Goal: Task Accomplishment & Management: Manage account settings

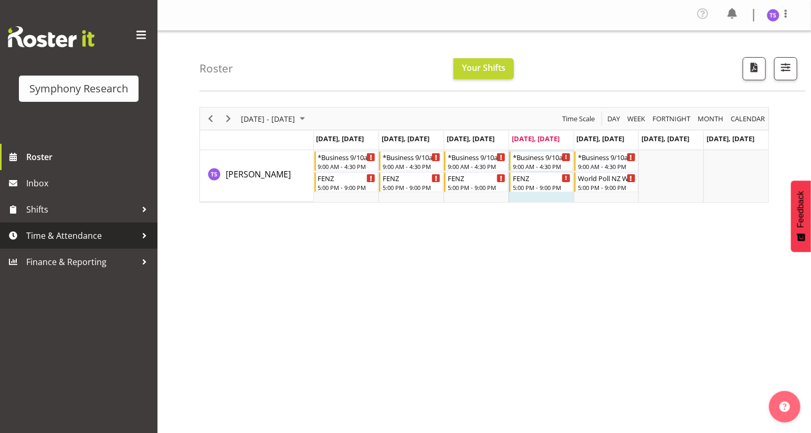
click at [73, 236] on span "Time & Attendance" at bounding box center [81, 236] width 110 height 16
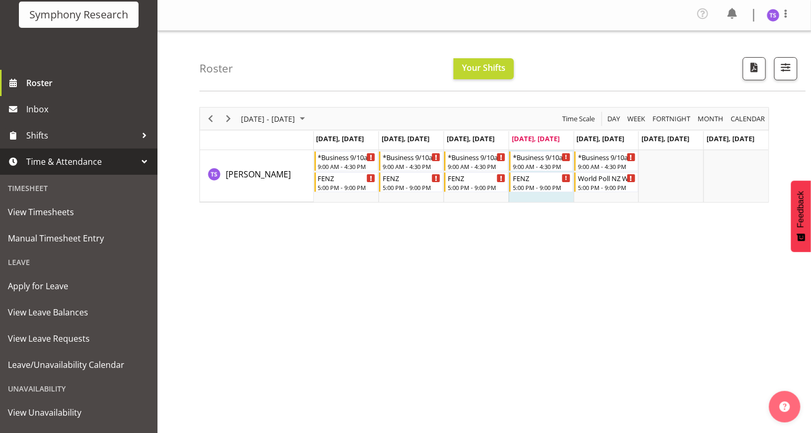
scroll to position [121, 0]
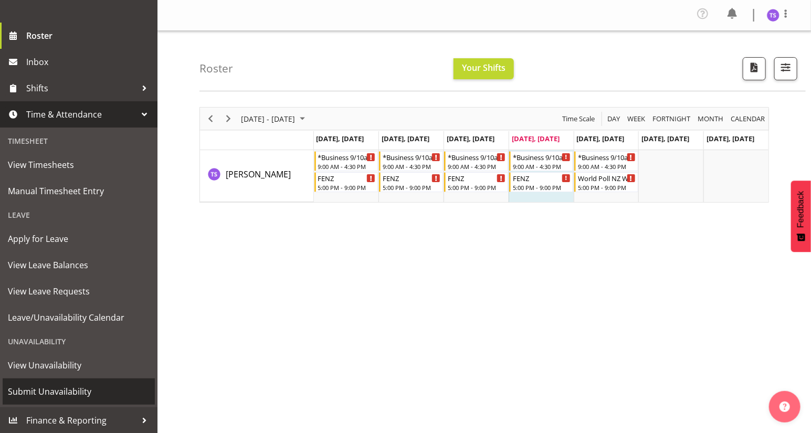
click at [58, 392] on span "Submit Unavailability" at bounding box center [79, 392] width 142 height 16
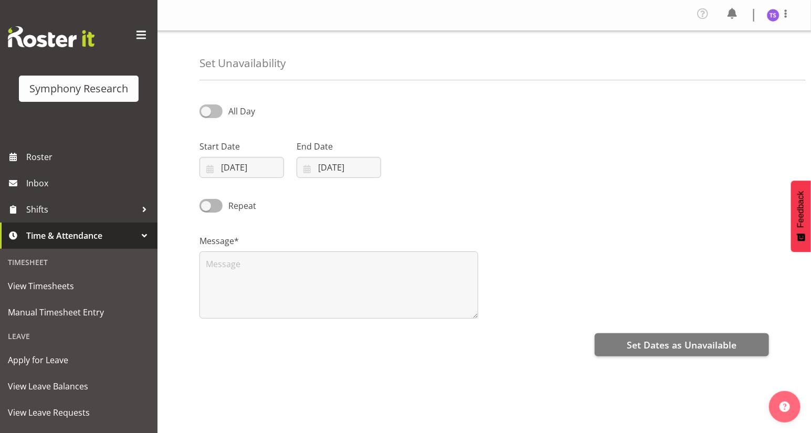
click at [204, 109] on span at bounding box center [210, 110] width 23 height 13
click at [204, 109] on input "All Day" at bounding box center [202, 111] width 7 height 7
checkbox input "true"
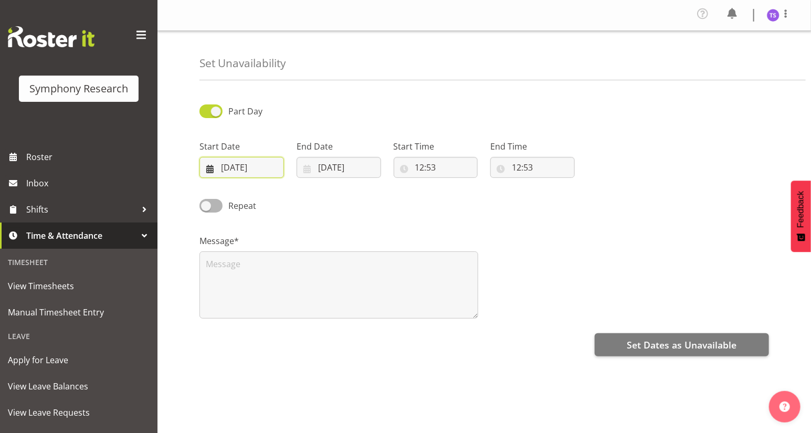
click at [210, 168] on input "04/09/2025" at bounding box center [241, 167] width 85 height 21
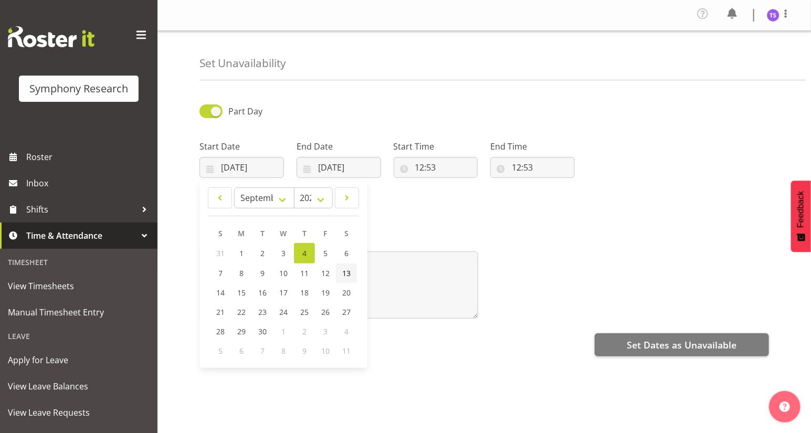
click at [345, 274] on span "13" at bounding box center [346, 273] width 8 height 10
type input "13/09/2025"
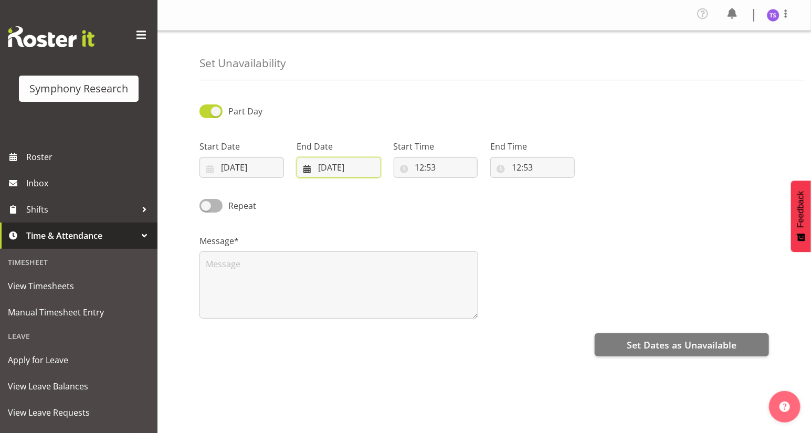
click at [322, 168] on input "04/09/2025" at bounding box center [339, 167] width 85 height 21
click at [315, 291] on span "14" at bounding box center [317, 293] width 8 height 10
type input "14/09/2025"
click at [210, 110] on span at bounding box center [210, 110] width 23 height 13
click at [206, 110] on input "Part Day" at bounding box center [202, 111] width 7 height 7
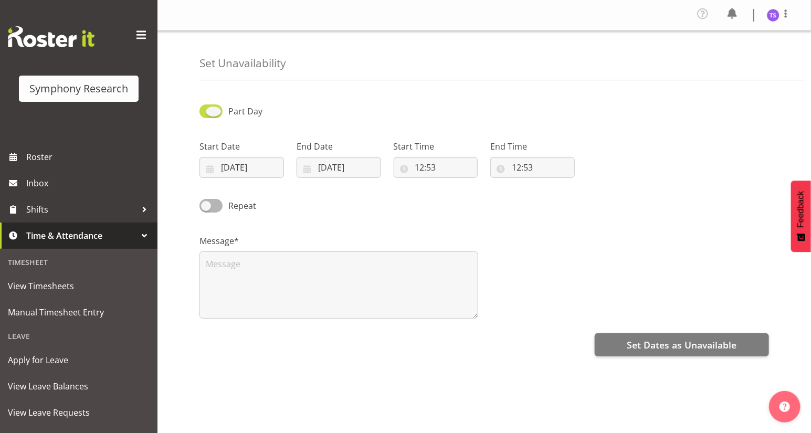
checkbox input "false"
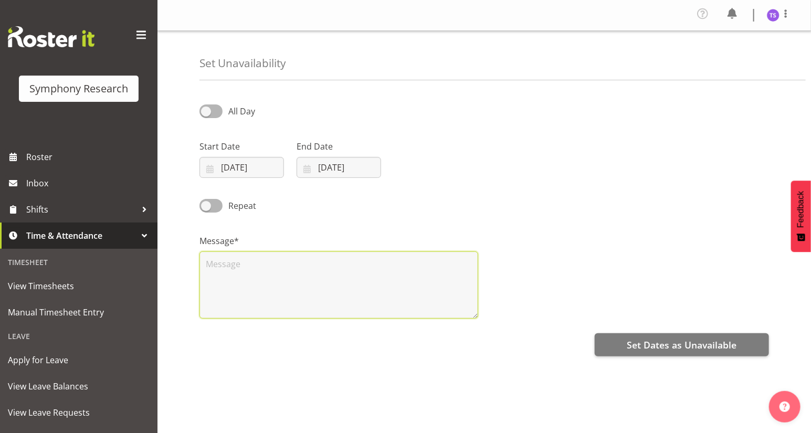
click at [218, 265] on textarea at bounding box center [338, 284] width 279 height 67
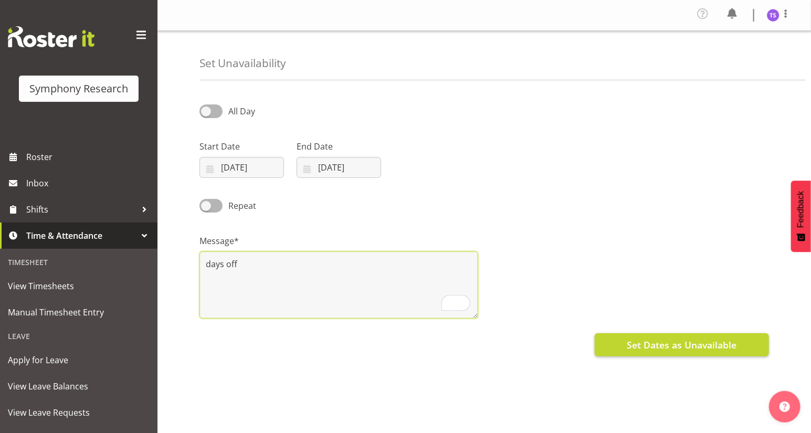
type textarea "days off"
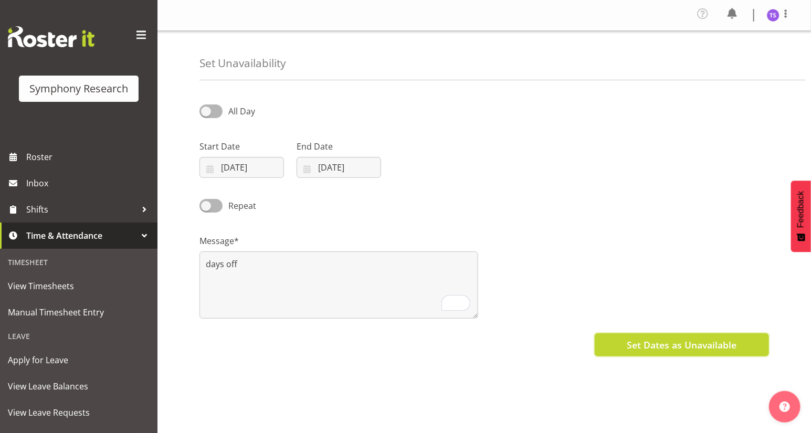
click at [647, 345] on span "Set Dates as Unavailable" at bounding box center [682, 345] width 110 height 14
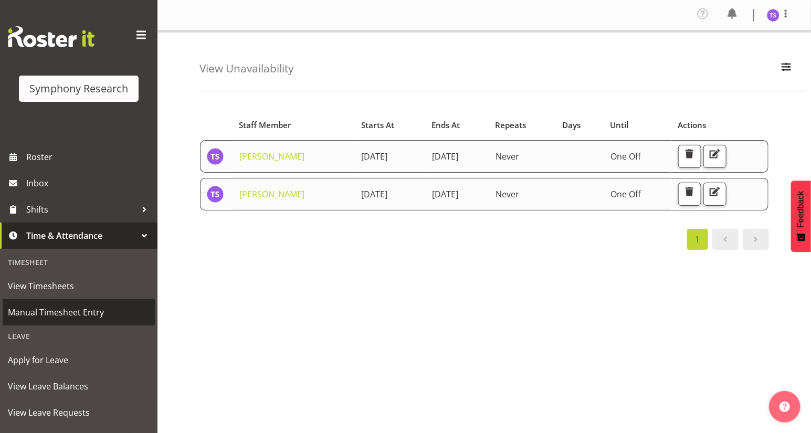
click at [65, 313] on span "Manual Timesheet Entry" at bounding box center [79, 312] width 142 height 16
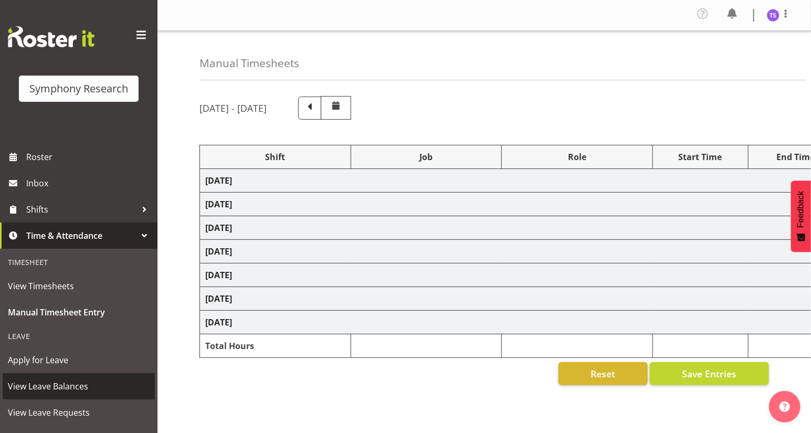
select select "32690"
select select "9636"
select select "47"
select select "81297"
select select "10587"
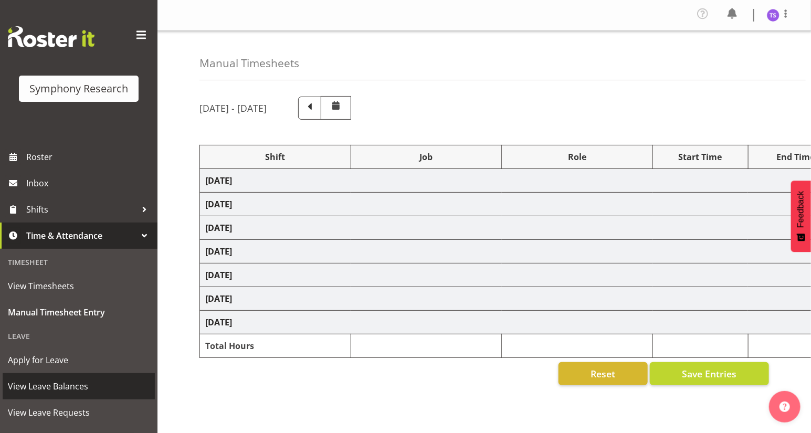
select select "81297"
select select "10587"
select select "47"
select select "32690"
select select "9636"
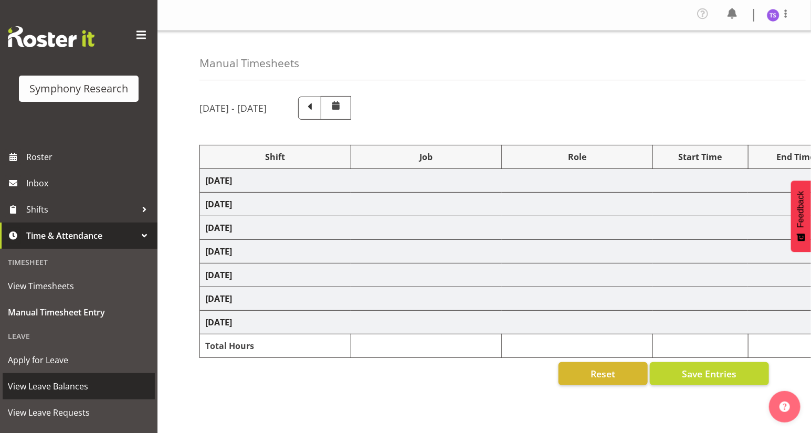
select select "47"
select select "32690"
select select "9636"
select select "47"
select select "32690"
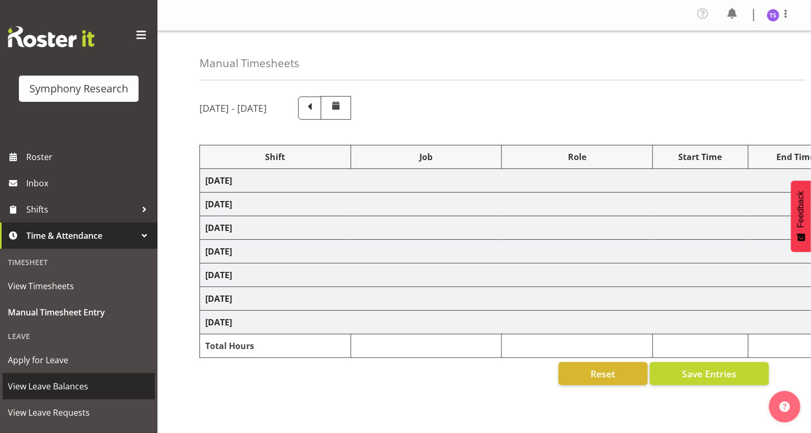
select select "9636"
select select "47"
select select "41604"
select select "10527"
select select "47"
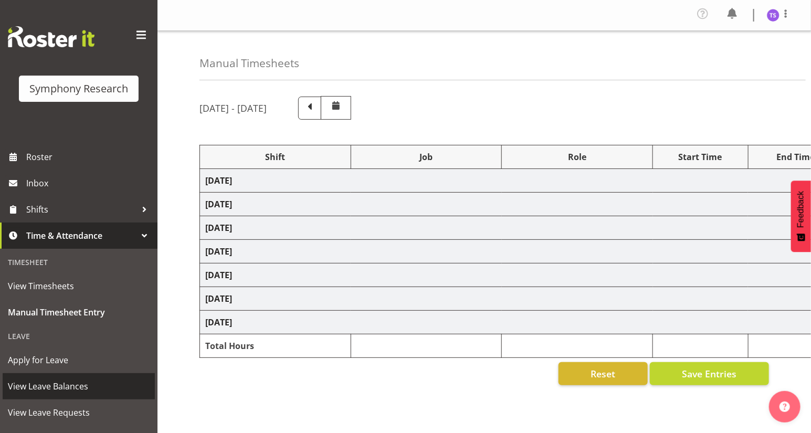
select select "32690"
select select "9636"
select select "47"
select select "81297"
select select "10587"
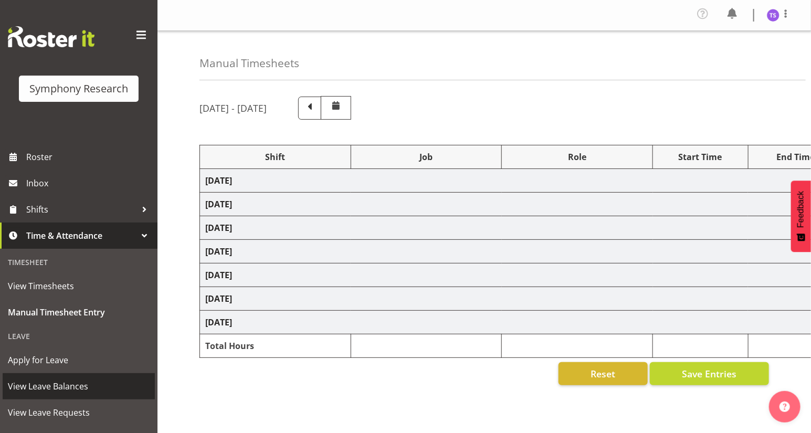
select select "47"
select select "32690"
select select "9636"
select select "47"
select select "81297"
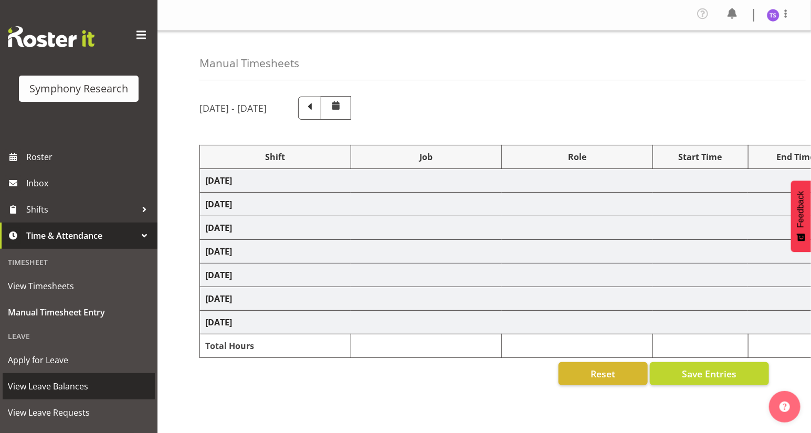
select select "10587"
select select "47"
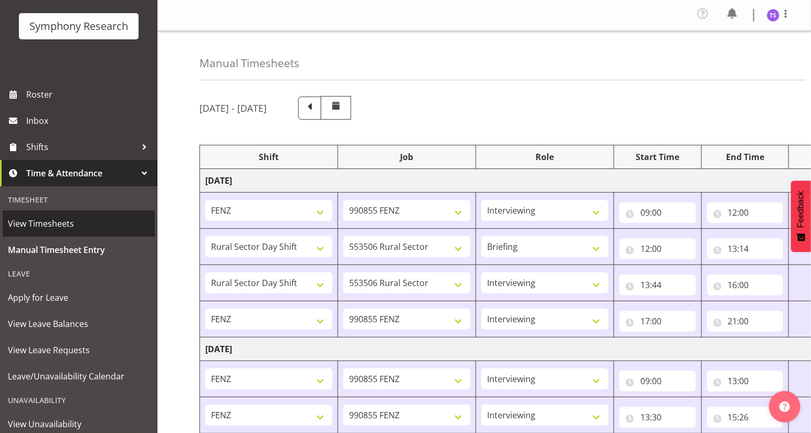
scroll to position [121, 0]
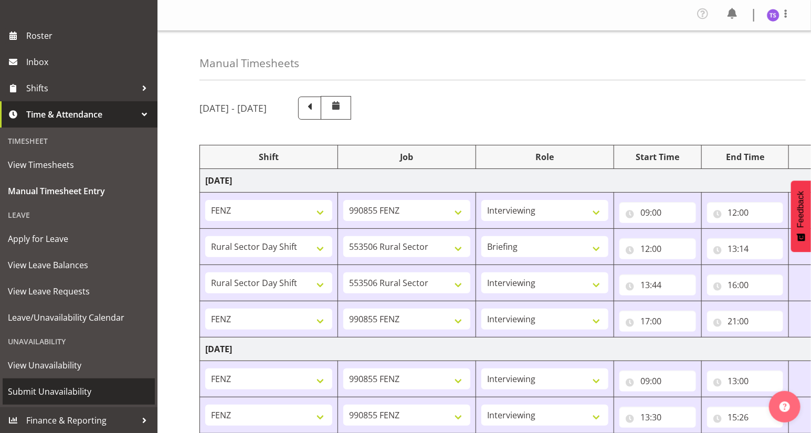
click at [79, 392] on span "Submit Unavailability" at bounding box center [79, 392] width 142 height 16
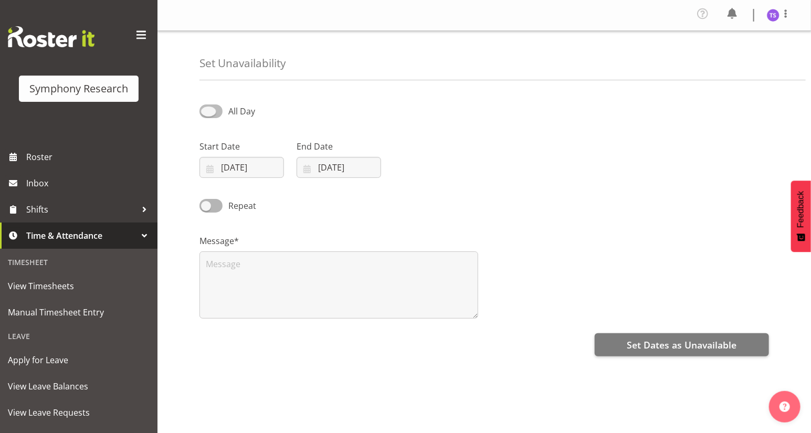
click at [206, 114] on span at bounding box center [210, 110] width 23 height 13
click at [206, 114] on input "All Day" at bounding box center [202, 111] width 7 height 7
checkbox input "true"
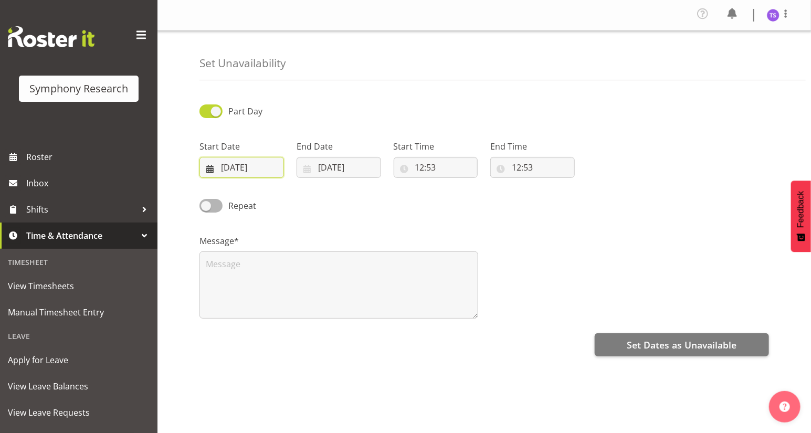
click at [222, 167] on input "[DATE]" at bounding box center [241, 167] width 85 height 21
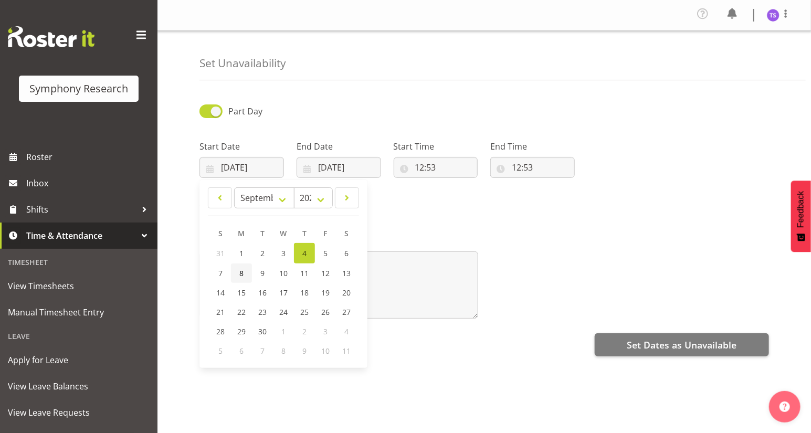
click at [241, 275] on span "8" at bounding box center [241, 273] width 4 height 10
type input "08/09/2025"
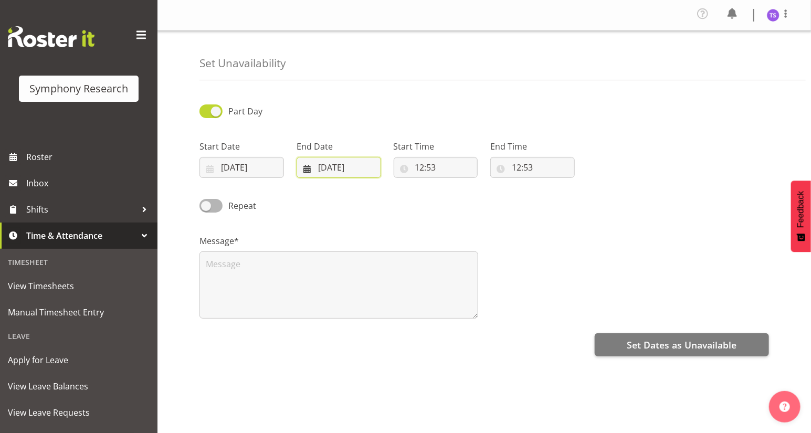
click at [307, 167] on input "[DATE]" at bounding box center [339, 167] width 85 height 21
click at [337, 275] on span "8" at bounding box center [338, 273] width 4 height 10
type input "08/09/2025"
click at [423, 170] on input "12:53" at bounding box center [436, 167] width 85 height 21
click at [464, 198] on select "00 01 02 03 04 05 06 07 08 09 10 11 12 13 14 15 16 17 18 19 20 21 22 23" at bounding box center [466, 194] width 24 height 21
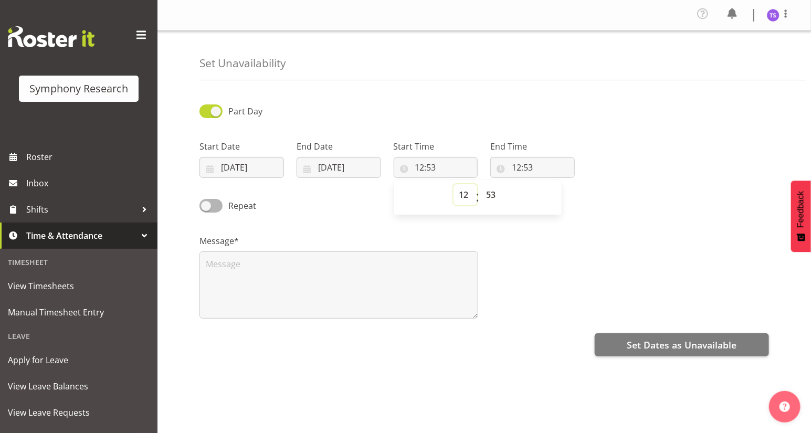
select select "17"
click at [454, 184] on select "00 01 02 03 04 05 06 07 08 09 10 11 12 13 14 15 16 17 18 19 20 21 22 23" at bounding box center [466, 194] width 24 height 21
type input "17:53"
click at [491, 198] on select "00 01 02 03 04 05 06 07 08 09 10 11 12 13 14 15 16 17 18 19 20 21 22 23 24 25 2…" at bounding box center [493, 194] width 24 height 21
select select "0"
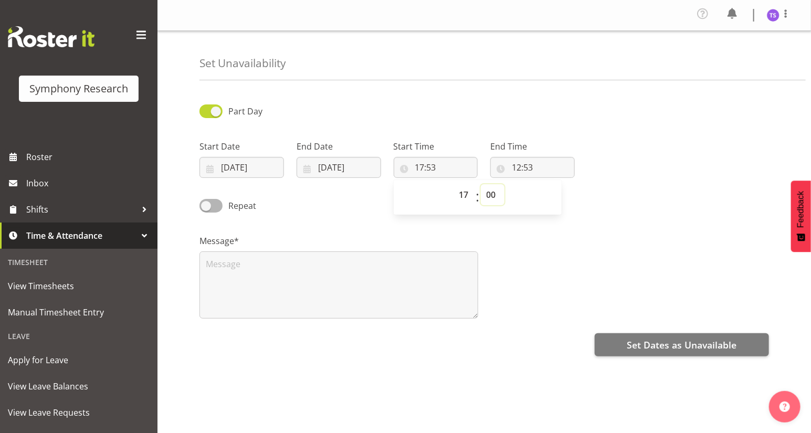
click at [481, 184] on select "00 01 02 03 04 05 06 07 08 09 10 11 12 13 14 15 16 17 18 19 20 21 22 23 24 25 2…" at bounding box center [493, 194] width 24 height 21
type input "17:00"
click at [521, 168] on input "12:53" at bounding box center [532, 167] width 85 height 21
click at [563, 200] on select "00 01 02 03 04 05 06 07 08 09 10 11 12 13 14 15 16 17 18 19 20 21 22 23" at bounding box center [562, 194] width 24 height 21
select select "21"
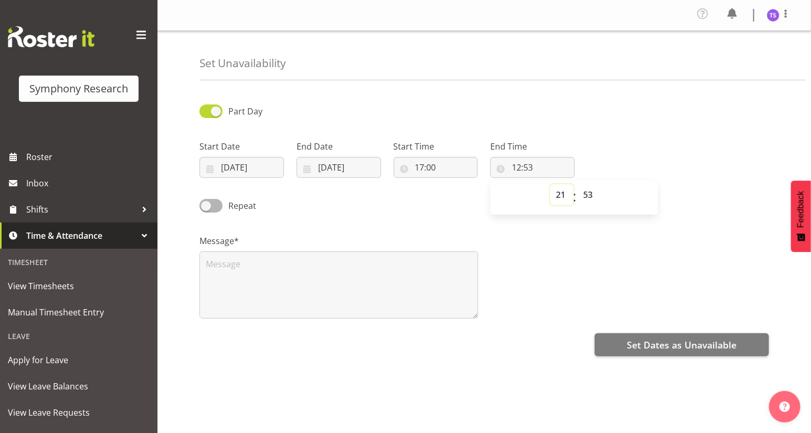
click at [550, 184] on select "00 01 02 03 04 05 06 07 08 09 10 11 12 13 14 15 16 17 18 19 20 21 22 23" at bounding box center [562, 194] width 24 height 21
type input "21:53"
click at [588, 198] on select "00 01 02 03 04 05 06 07 08 09 10 11 12 13 14 15 16 17 18 19 20 21 22 23 24 25 2…" at bounding box center [589, 194] width 24 height 21
click at [593, 195] on select "00 01 02 03 04 05 06 07 08 09 10 11 12 13 14 15 16 17 18 19 20 21 22 23 24 25 2…" at bounding box center [589, 194] width 24 height 21
select select "0"
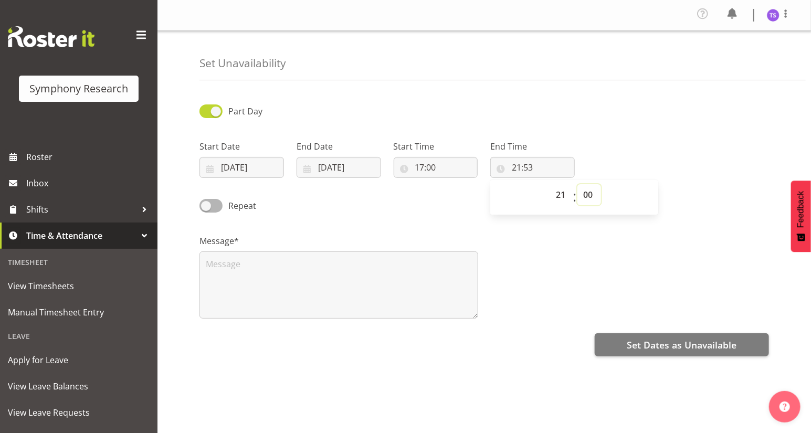
click at [577, 184] on select "00 01 02 03 04 05 06 07 08 09 10 11 12 13 14 15 16 17 18 19 20 21 22 23 24 25 2…" at bounding box center [589, 194] width 24 height 21
type input "21:00"
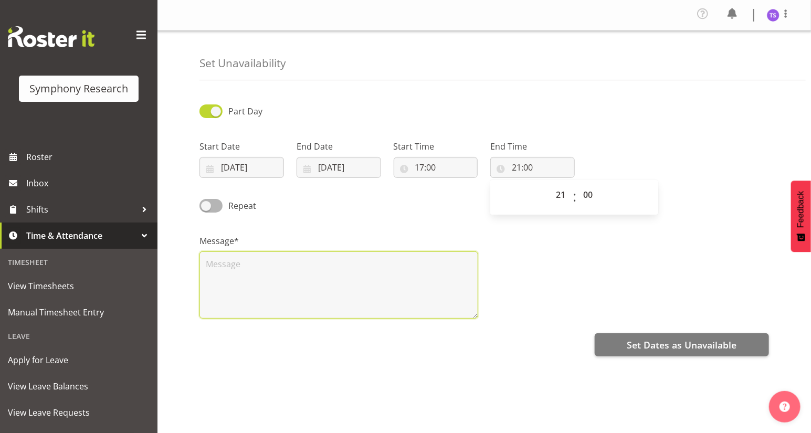
click at [230, 275] on textarea at bounding box center [338, 284] width 279 height 67
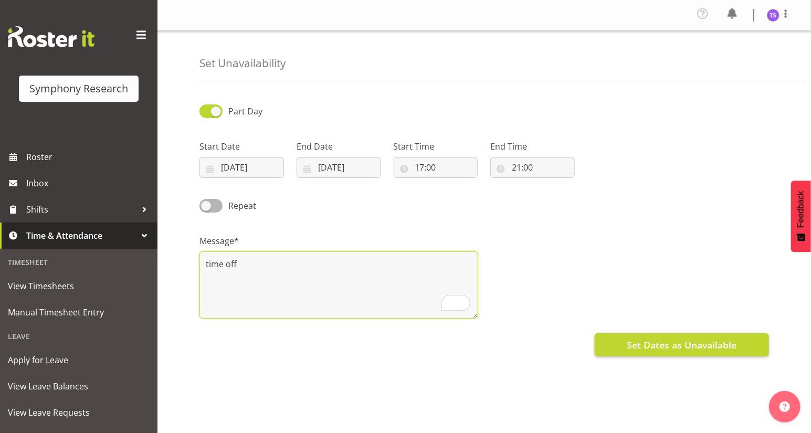
type textarea "time off"
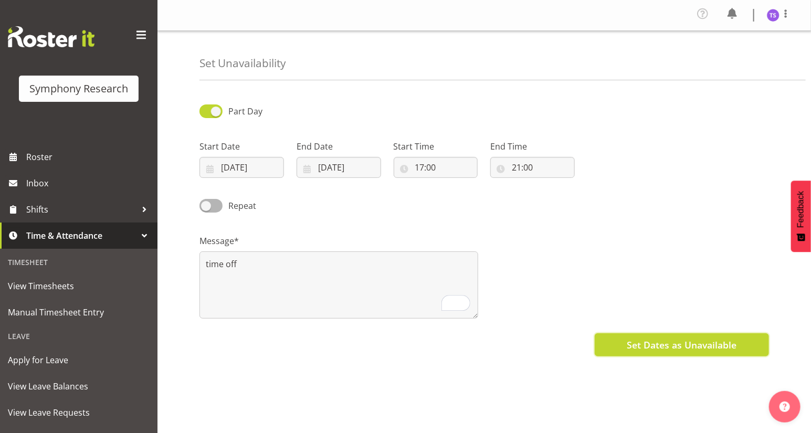
click at [654, 349] on span "Set Dates as Unavailable" at bounding box center [682, 345] width 110 height 14
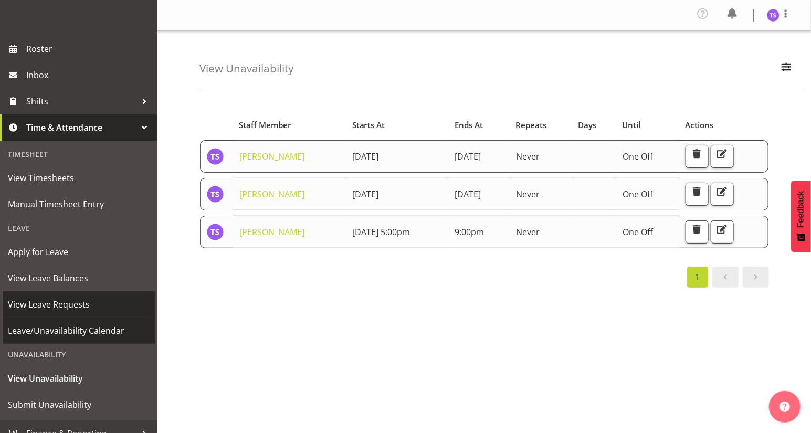
scroll to position [121, 0]
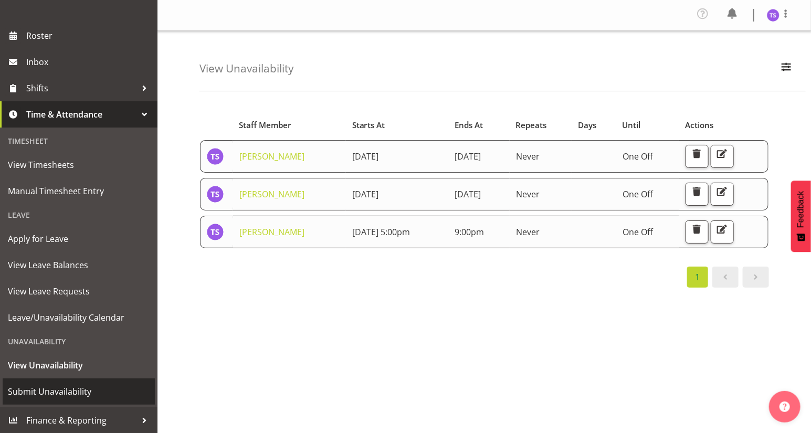
click at [61, 392] on span "Submit Unavailability" at bounding box center [79, 392] width 142 height 16
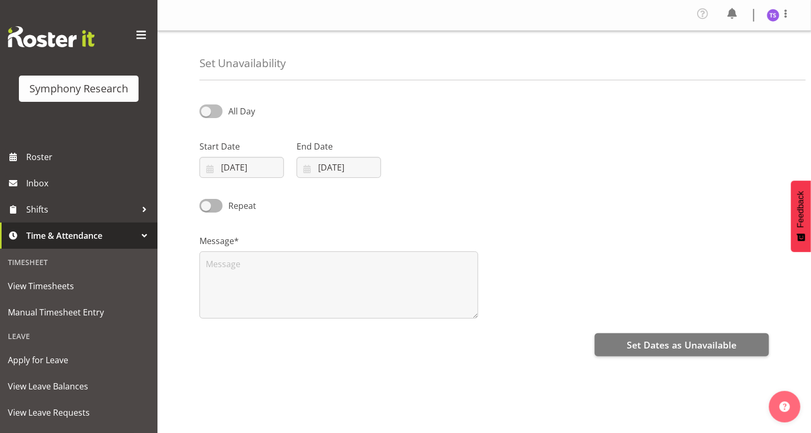
click at [204, 112] on span at bounding box center [210, 110] width 23 height 13
click at [204, 112] on input "All Day" at bounding box center [202, 111] width 7 height 7
checkbox input "true"
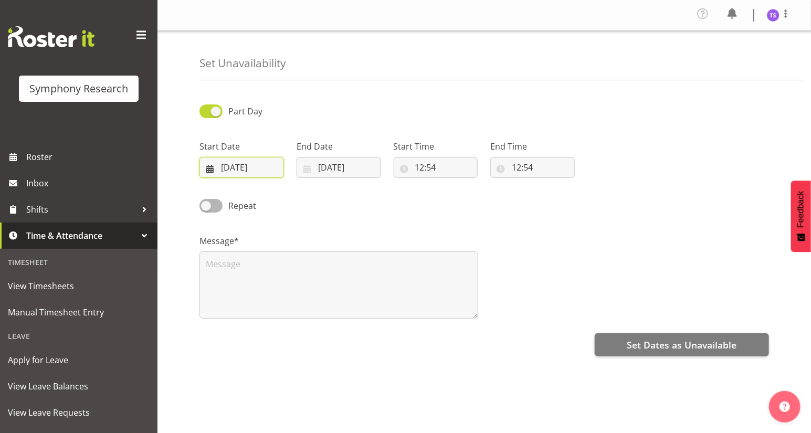
click at [219, 162] on input "[DATE]" at bounding box center [241, 167] width 85 height 21
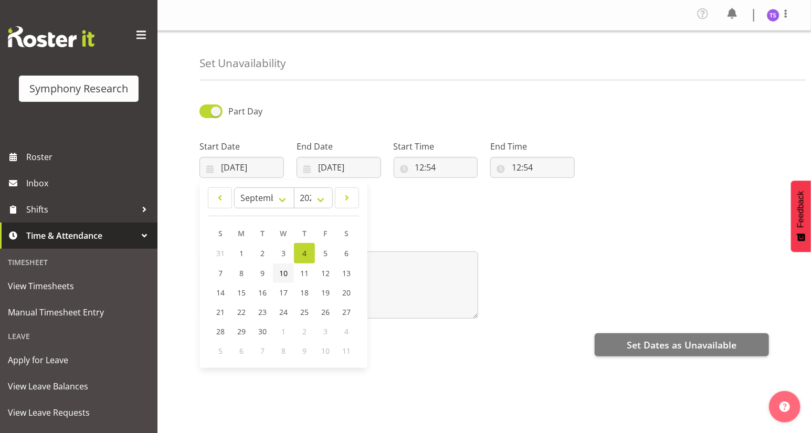
click at [283, 275] on span "10" at bounding box center [283, 273] width 8 height 10
type input "[DATE]"
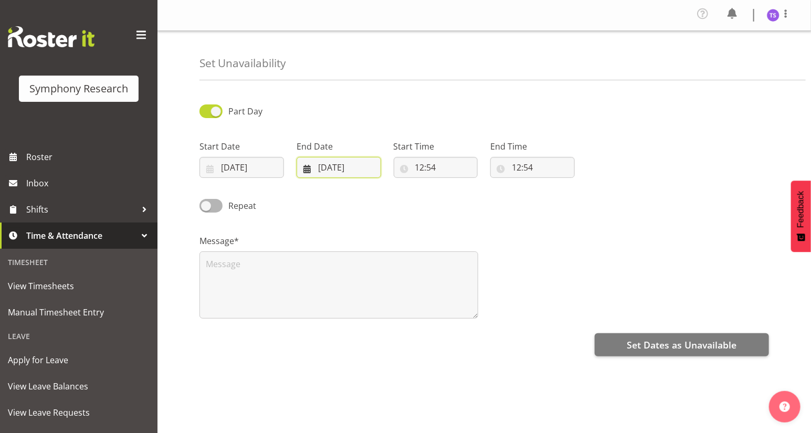
click at [330, 163] on input "[DATE]" at bounding box center [339, 167] width 85 height 21
click at [380, 276] on span "10" at bounding box center [380, 273] width 8 height 10
type input "[DATE]"
click at [418, 165] on input "12:54" at bounding box center [436, 167] width 85 height 21
click at [462, 198] on select "00 01 02 03 04 05 06 07 08 09 10 11 12 13 14 15 16 17 18 19 20 21 22 23" at bounding box center [466, 194] width 24 height 21
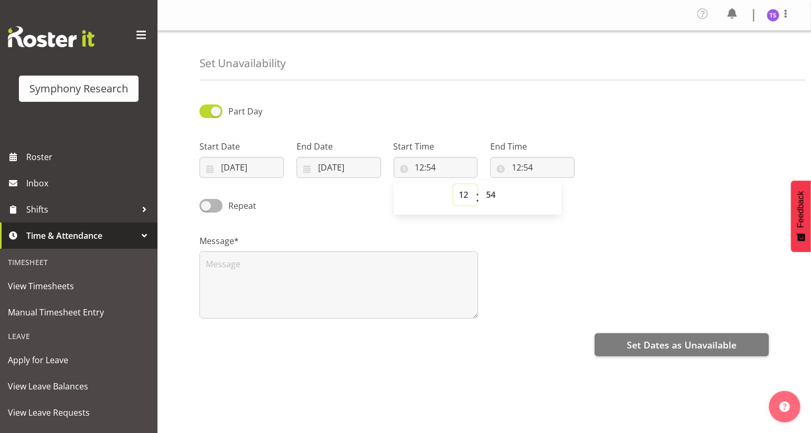
select select "17"
click at [454, 184] on select "00 01 02 03 04 05 06 07 08 09 10 11 12 13 14 15 16 17 18 19 20 21 22 23" at bounding box center [466, 194] width 24 height 21
type input "17:54"
click at [492, 198] on select "00 01 02 03 04 05 06 07 08 09 10 11 12 13 14 15 16 17 18 19 20 21 22 23 24 25 2…" at bounding box center [493, 194] width 24 height 21
select select "0"
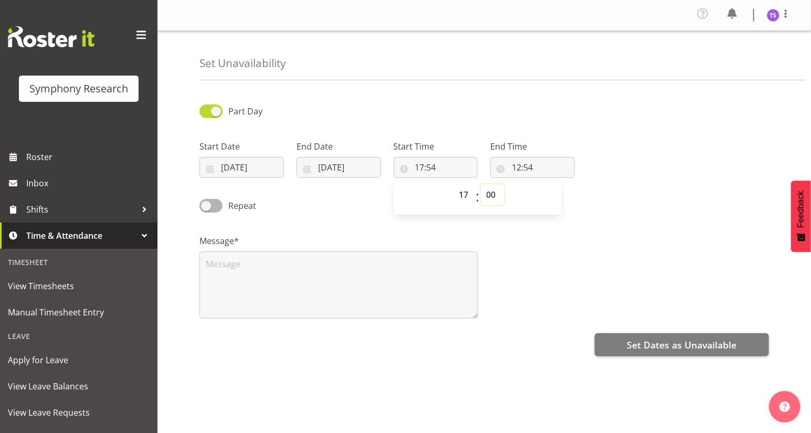
click at [481, 184] on select "00 01 02 03 04 05 06 07 08 09 10 11 12 13 14 15 16 17 18 19 20 21 22 23 24 25 2…" at bounding box center [493, 194] width 24 height 21
type input "17:00"
click at [517, 172] on input "12:54" at bounding box center [532, 167] width 85 height 21
click at [561, 199] on select "00 01 02 03 04 05 06 07 08 09 10 11 12 13 14 15 16 17 18 19 20 21 22 23" at bounding box center [562, 194] width 24 height 21
select select "21"
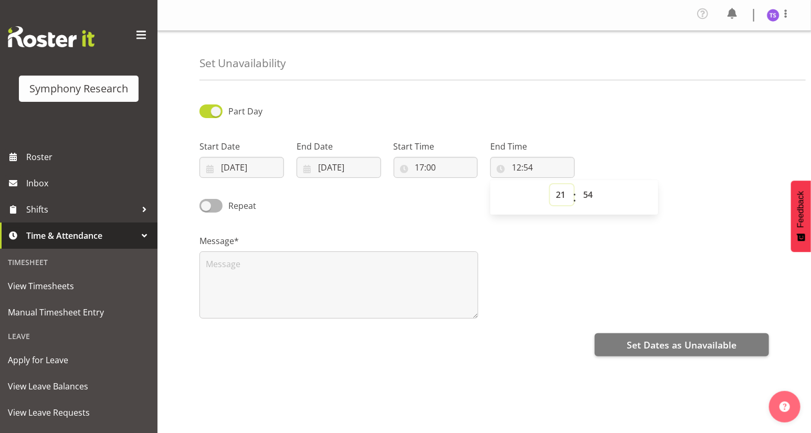
click at [550, 184] on select "00 01 02 03 04 05 06 07 08 09 10 11 12 13 14 15 16 17 18 19 20 21 22 23" at bounding box center [562, 194] width 24 height 21
type input "21:54"
click at [589, 198] on select "00 01 02 03 04 05 06 07 08 09 10 11 12 13 14 15 16 17 18 19 20 21 22 23 24 25 2…" at bounding box center [589, 194] width 24 height 21
click at [591, 197] on select "00 01 02 03 04 05 06 07 08 09 10 11 12 13 14 15 16 17 18 19 20 21 22 23 24 25 2…" at bounding box center [589, 194] width 24 height 21
select select "0"
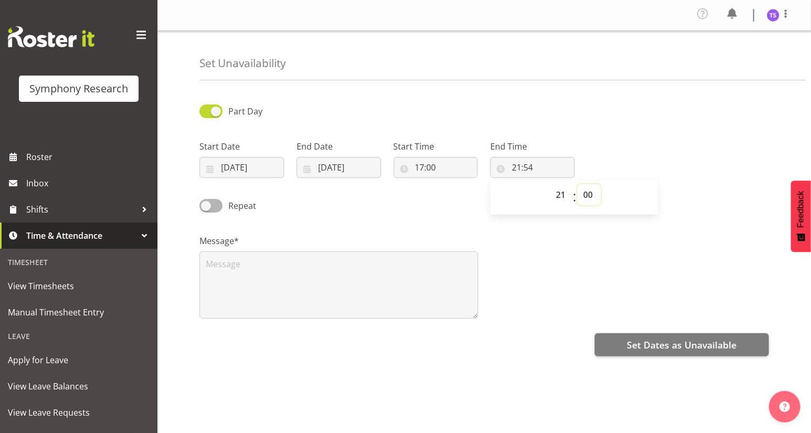
click at [577, 184] on select "00 01 02 03 04 05 06 07 08 09 10 11 12 13 14 15 16 17 18 19 20 21 22 23 24 25 2…" at bounding box center [589, 194] width 24 height 21
type input "21:00"
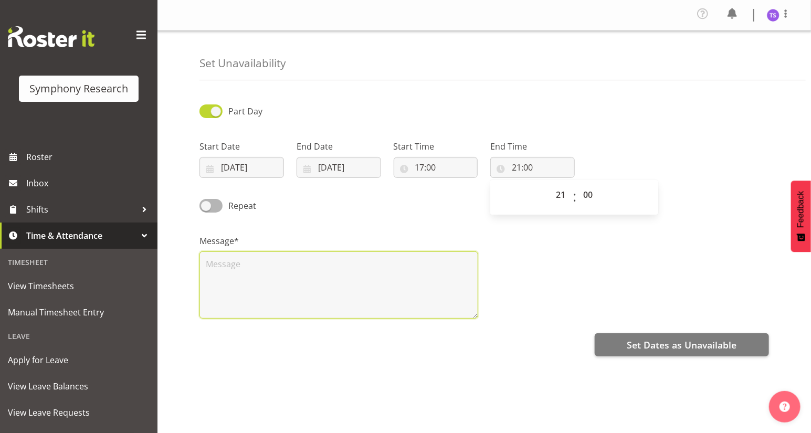
click at [225, 276] on textarea at bounding box center [338, 284] width 279 height 67
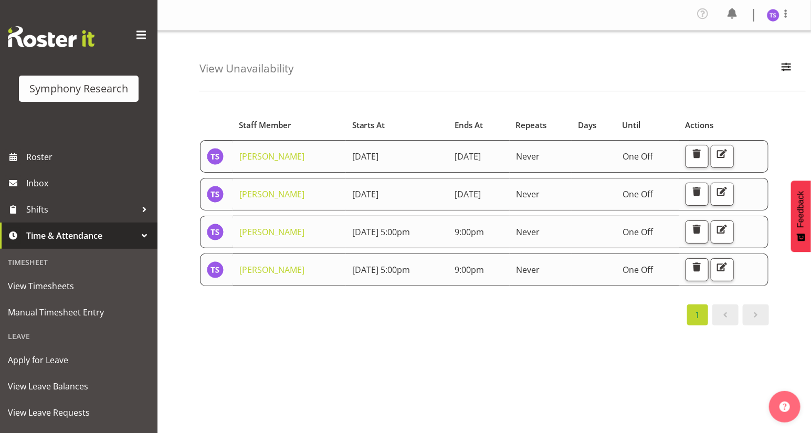
scroll to position [121, 0]
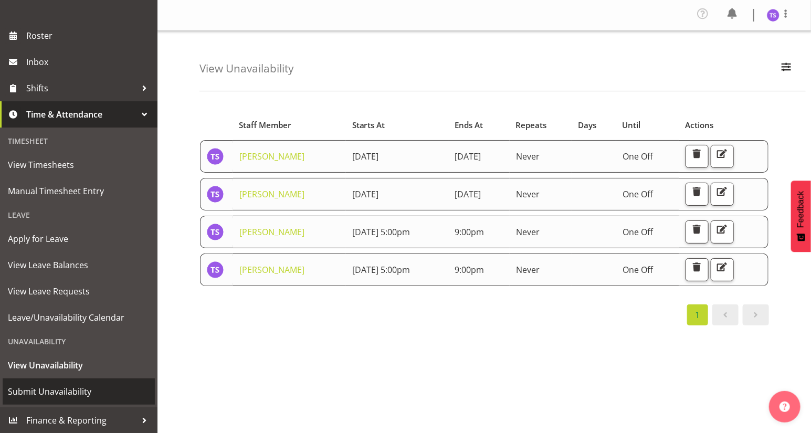
click at [58, 392] on span "Submit Unavailability" at bounding box center [79, 392] width 142 height 16
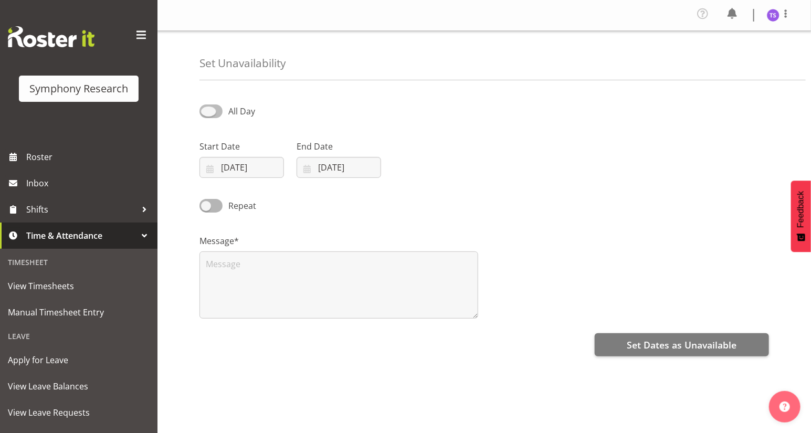
click at [209, 113] on span at bounding box center [210, 110] width 23 height 13
click at [206, 113] on input "All Day" at bounding box center [202, 111] width 7 height 7
checkbox input "true"
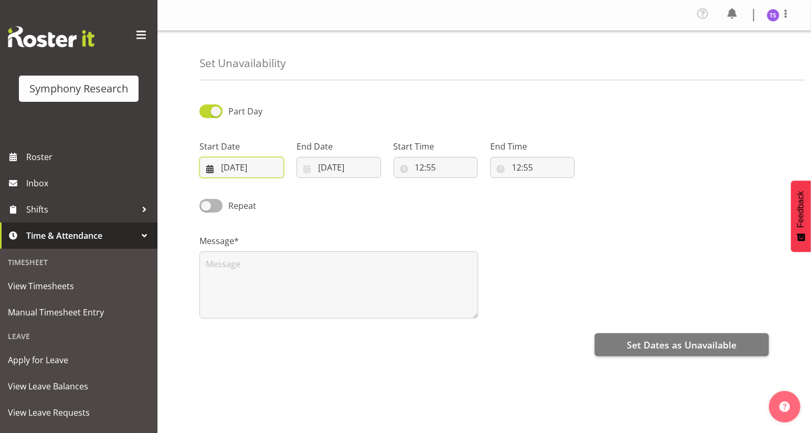
click at [223, 171] on input "[DATE]" at bounding box center [241, 167] width 85 height 21
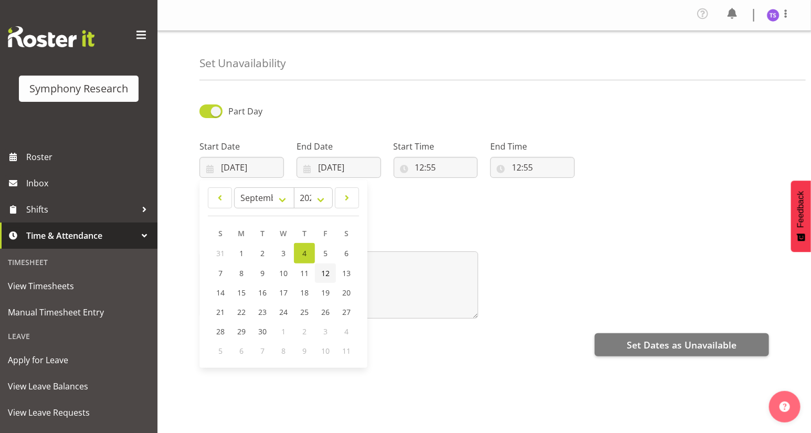
click at [325, 277] on span "12" at bounding box center [325, 273] width 8 height 10
type input "[DATE]"
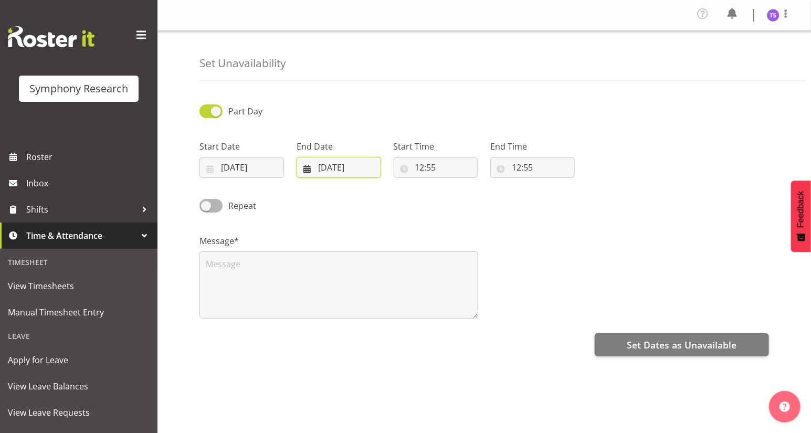
click at [328, 168] on input "[DATE]" at bounding box center [339, 167] width 85 height 21
click at [423, 274] on span "12" at bounding box center [422, 273] width 8 height 10
type input "[DATE]"
click at [425, 171] on input "12:55" at bounding box center [436, 167] width 85 height 21
click at [468, 201] on select "00 01 02 03 04 05 06 07 08 09 10 11 12 13 14 15 16 17 18 19 20 21 22 23" at bounding box center [466, 194] width 24 height 21
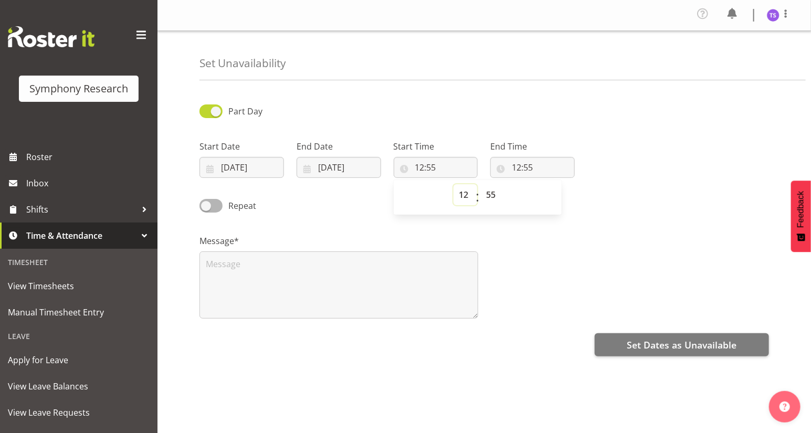
select select "17"
click at [454, 184] on select "00 01 02 03 04 05 06 07 08 09 10 11 12 13 14 15 16 17 18 19 20 21 22 23" at bounding box center [466, 194] width 24 height 21
type input "17:55"
drag, startPoint x: 492, startPoint y: 197, endPoint x: 491, endPoint y: 186, distance: 11.6
click at [492, 197] on select "00 01 02 03 04 05 06 07 08 09 10 11 12 13 14 15 16 17 18 19 20 21 22 23 24 25 2…" at bounding box center [493, 194] width 24 height 21
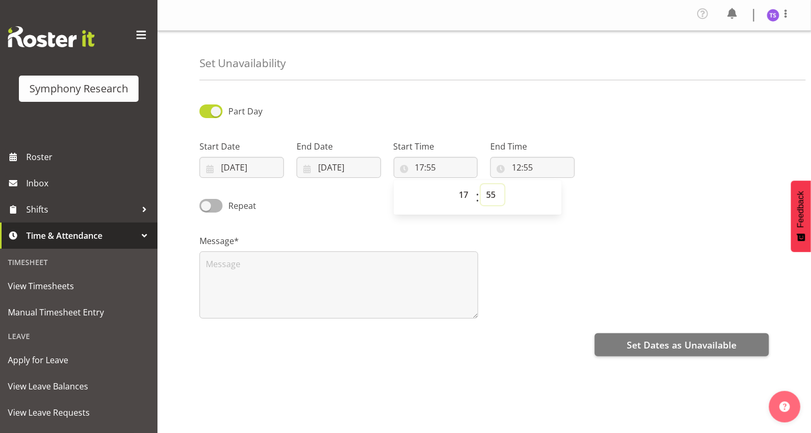
select select "0"
click at [481, 184] on select "00 01 02 03 04 05 06 07 08 09 10 11 12 13 14 15 16 17 18 19 20 21 22 23 24 25 2…" at bounding box center [493, 194] width 24 height 21
type input "17:00"
click at [520, 168] on input "12:55" at bounding box center [532, 167] width 85 height 21
click at [559, 197] on select "00 01 02 03 04 05 06 07 08 09 10 11 12 13 14 15 16 17 18 19 20 21 22 23" at bounding box center [562, 194] width 24 height 21
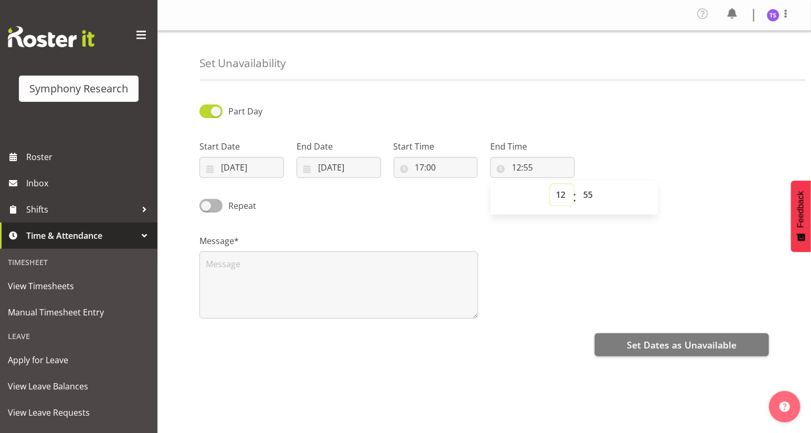
select select "21"
click at [550, 184] on select "00 01 02 03 04 05 06 07 08 09 10 11 12 13 14 15 16 17 18 19 20 21 22 23" at bounding box center [562, 194] width 24 height 21
type input "21:55"
click at [591, 193] on select "00 01 02 03 04 05 06 07 08 09 10 11 12 13 14 15 16 17 18 19 20 21 22 23 24 25 2…" at bounding box center [589, 194] width 24 height 21
select select "0"
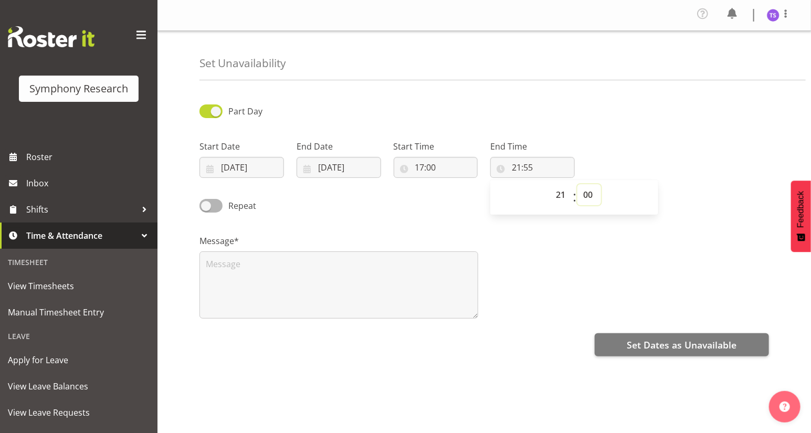
click at [577, 184] on select "00 01 02 03 04 05 06 07 08 09 10 11 12 13 14 15 16 17 18 19 20 21 22 23 24 25 2…" at bounding box center [589, 194] width 24 height 21
type input "21:00"
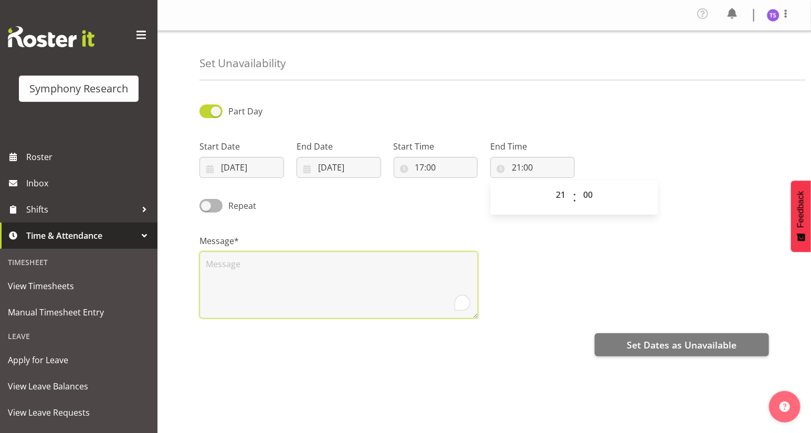
click at [219, 266] on textarea "To enrich screen reader interactions, please activate Accessibility in Grammarl…" at bounding box center [338, 284] width 279 height 67
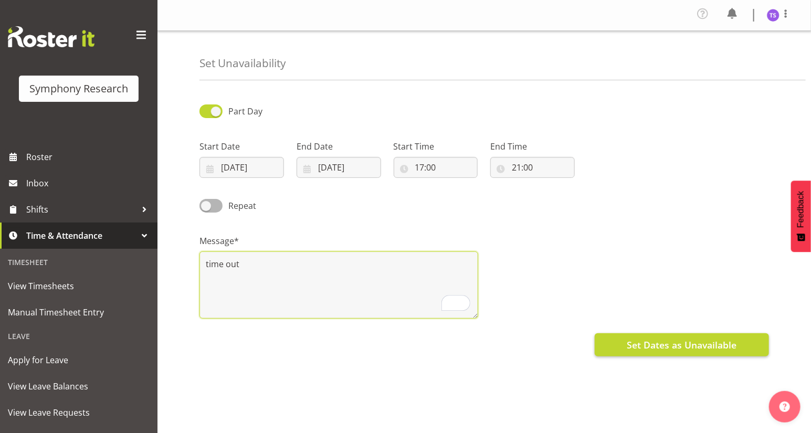
type textarea "time out"
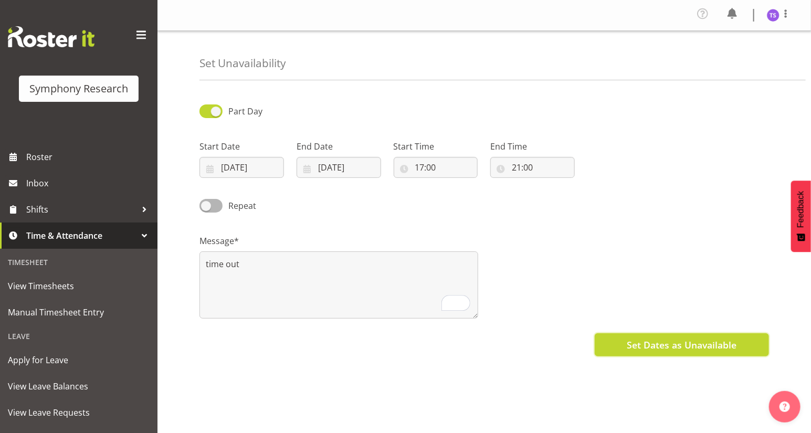
click at [662, 342] on span "Set Dates as Unavailable" at bounding box center [682, 345] width 110 height 14
